Goal: Find specific page/section: Find specific page/section

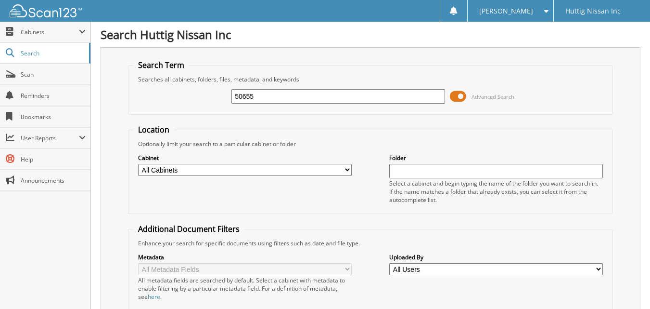
type input "50655"
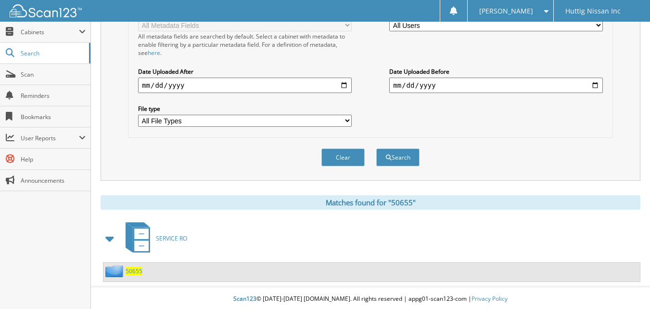
scroll to position [246, 0]
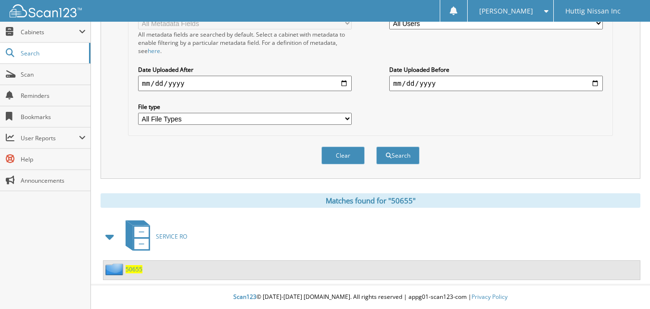
click at [131, 270] on span "50655" at bounding box center [134, 269] width 17 height 8
